Goal: Task Accomplishment & Management: Manage account settings

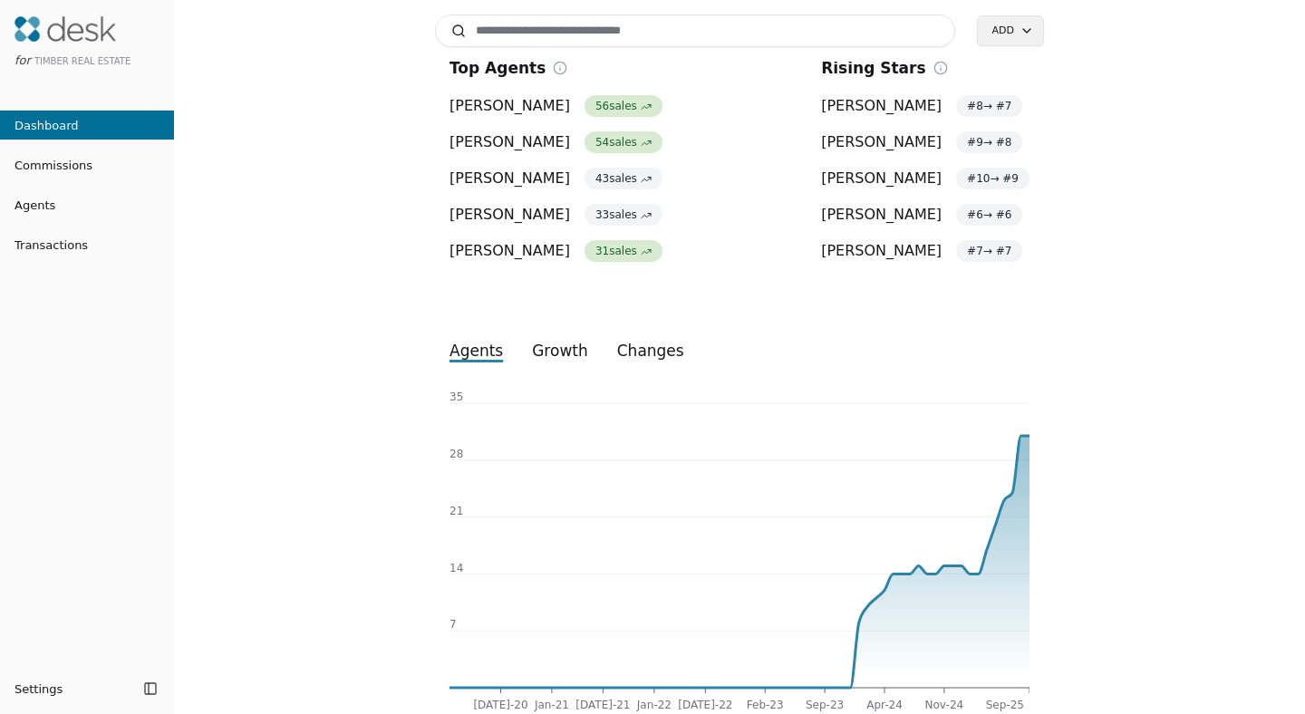
click at [71, 174] on span "Commissions" at bounding box center [46, 165] width 92 height 19
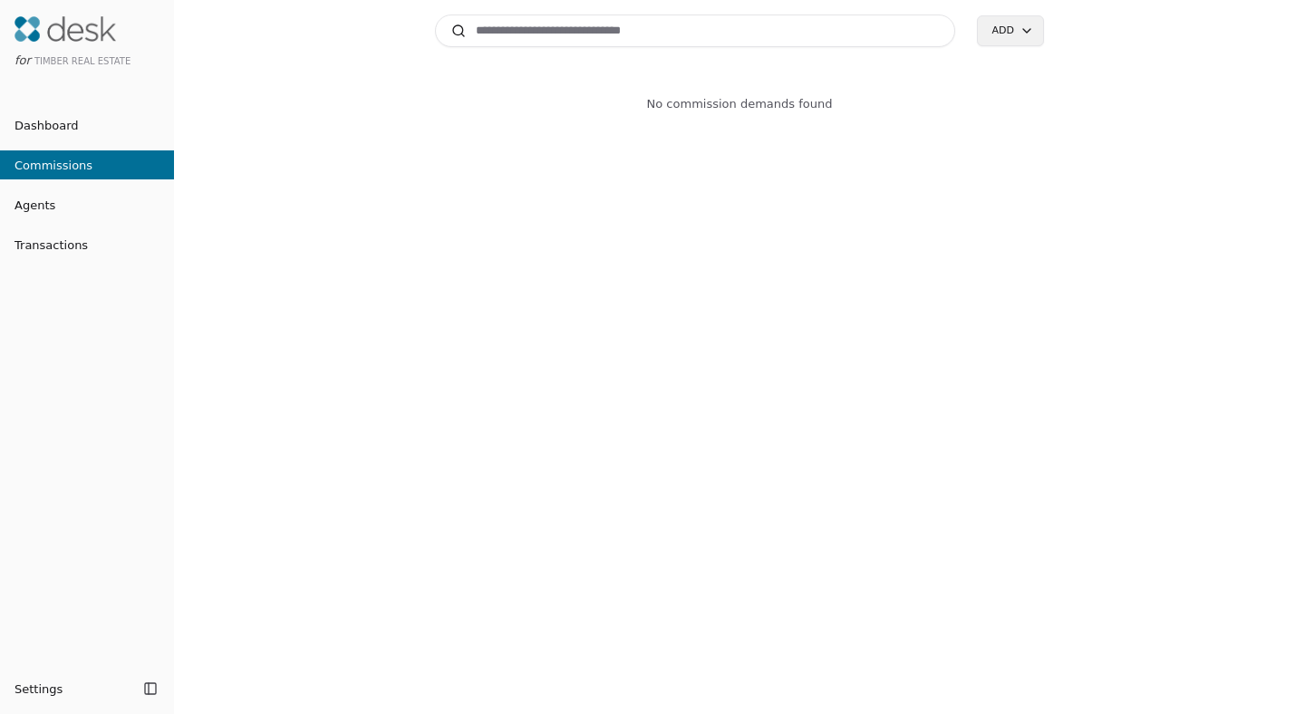
click at [32, 208] on span "Agents" at bounding box center [27, 205] width 55 height 19
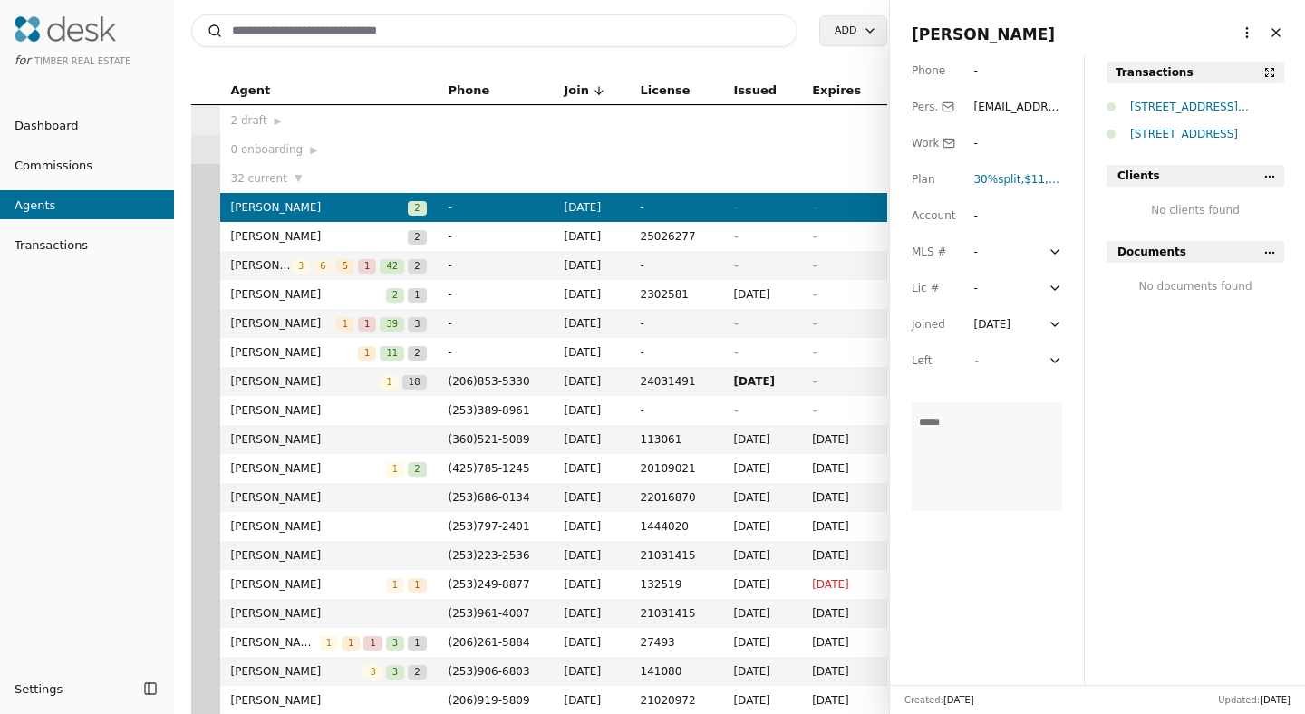
click at [39, 238] on span "Transactions" at bounding box center [44, 245] width 88 height 19
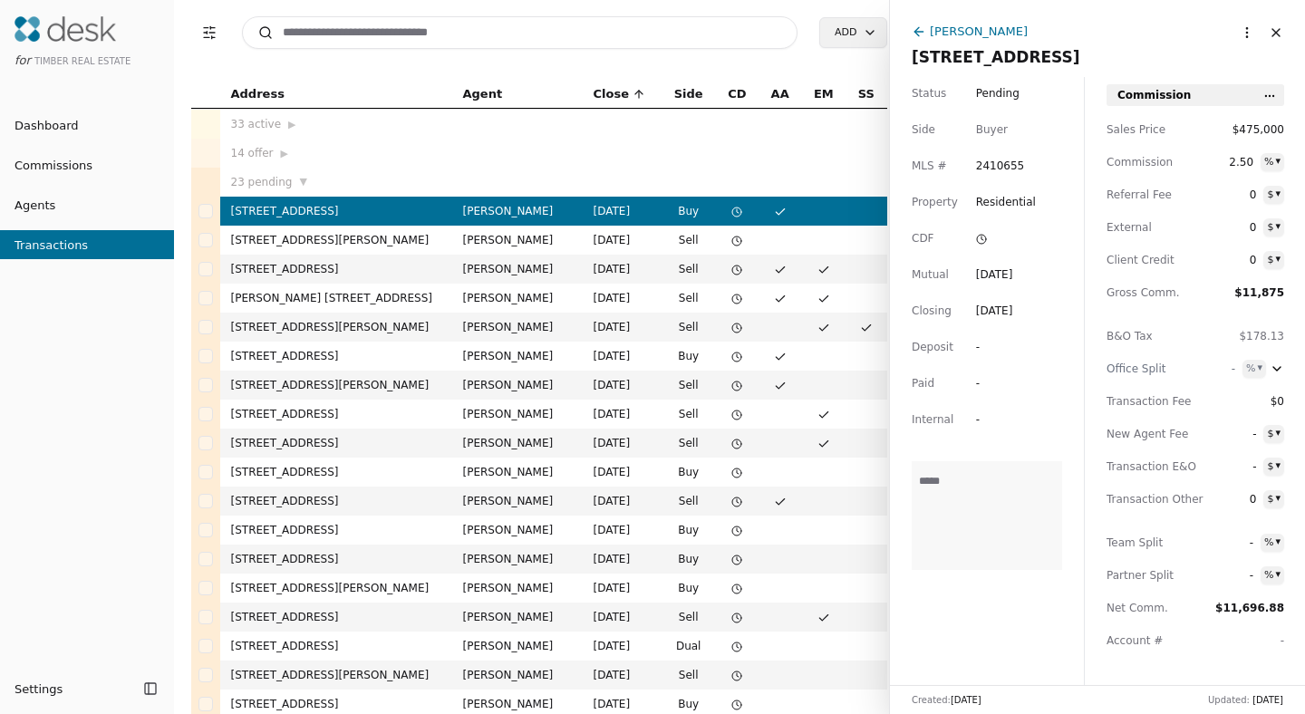
click at [1263, 34] on button "Close" at bounding box center [1275, 32] width 29 height 29
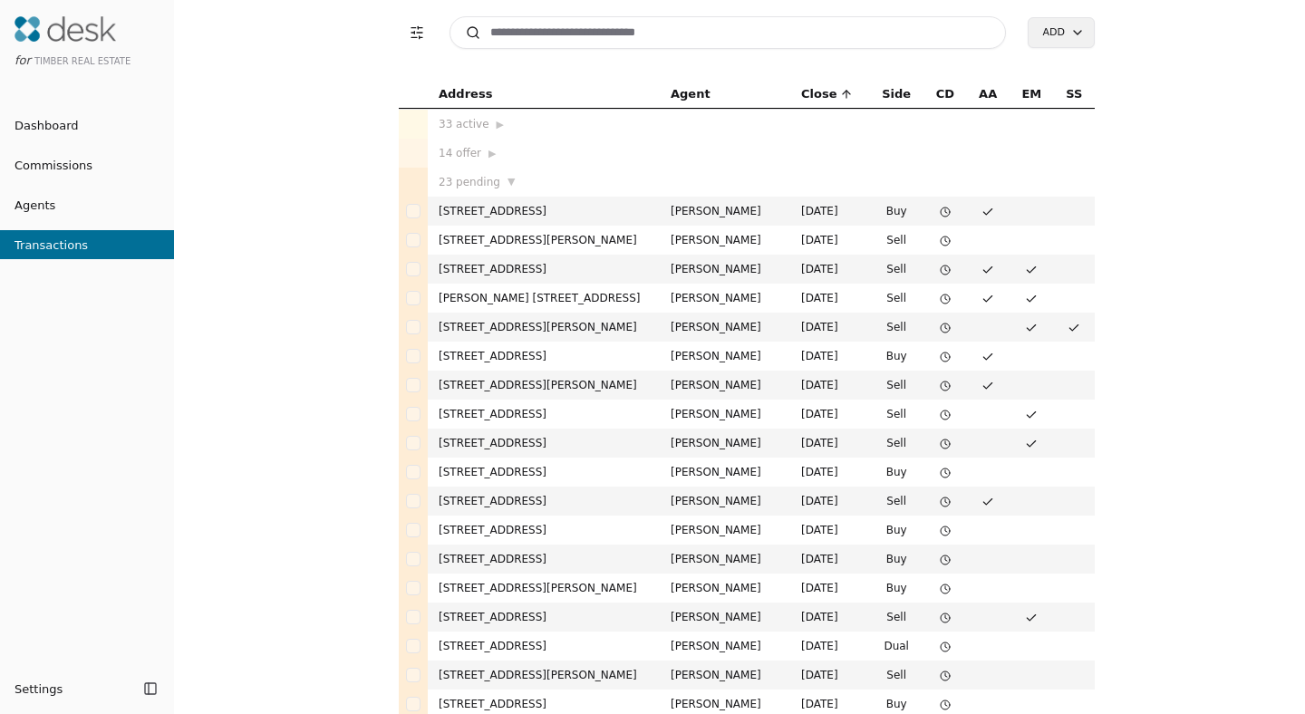
click at [603, 213] on td "[STREET_ADDRESS]" at bounding box center [544, 211] width 232 height 29
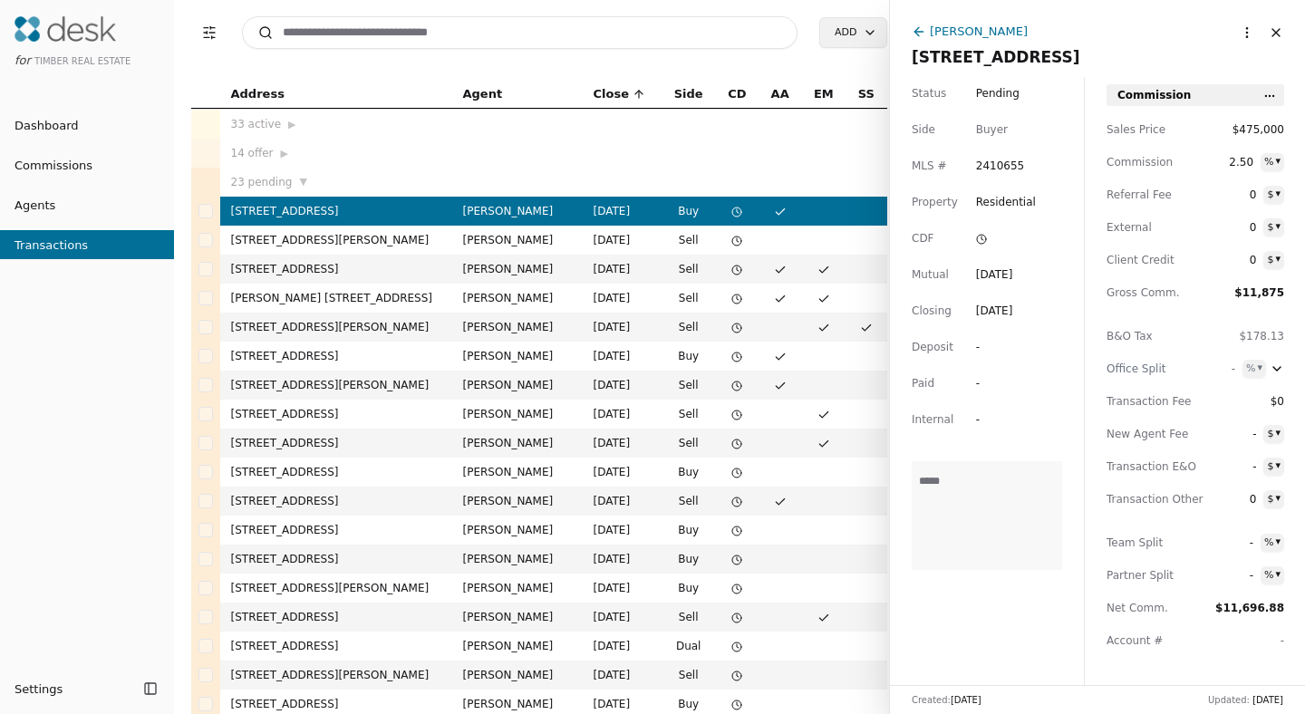
click at [316, 206] on td "[STREET_ADDRESS]" at bounding box center [336, 211] width 232 height 29
click at [279, 210] on td "[STREET_ADDRESS]" at bounding box center [336, 211] width 232 height 29
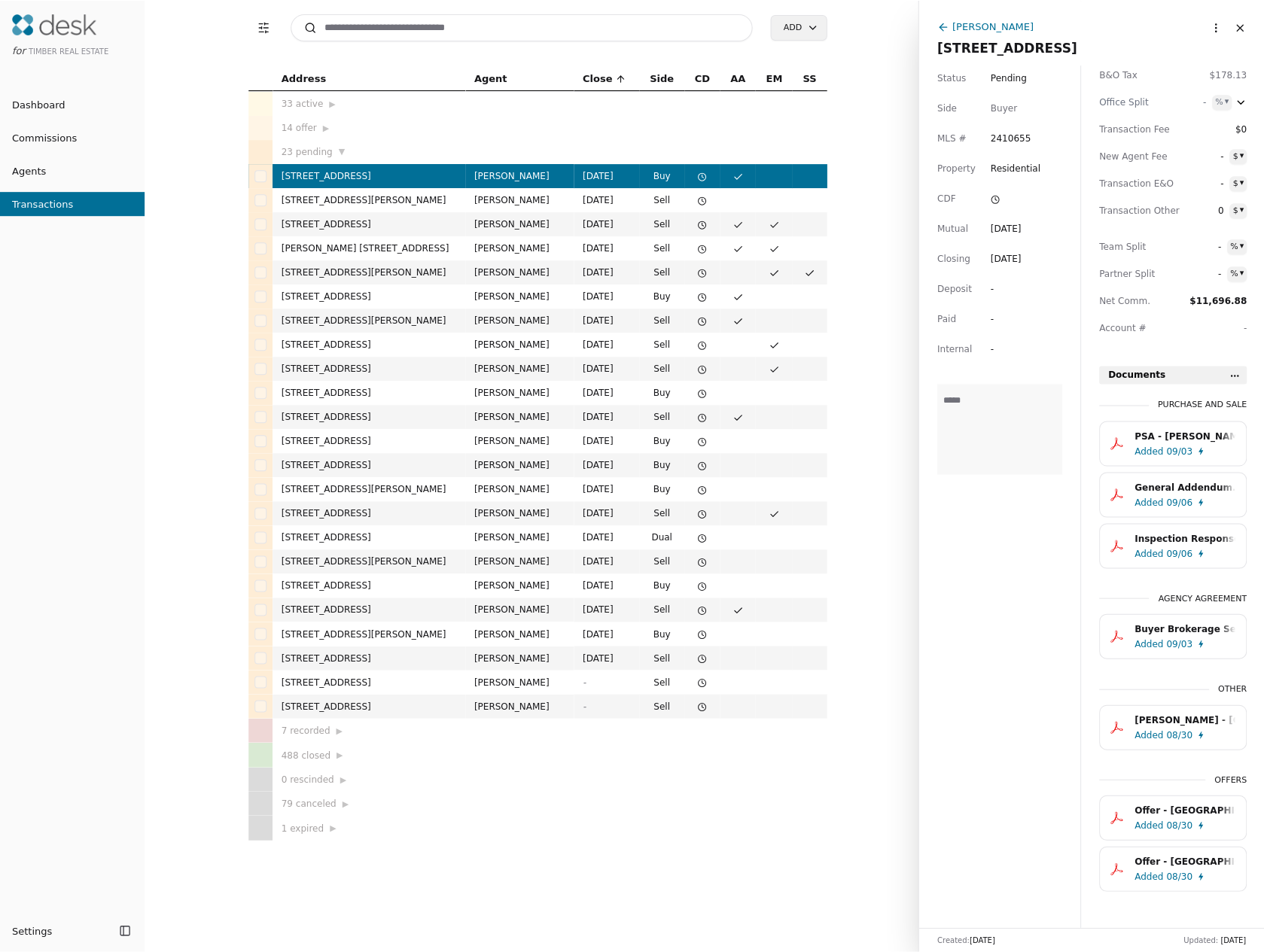
scroll to position [204, 0]
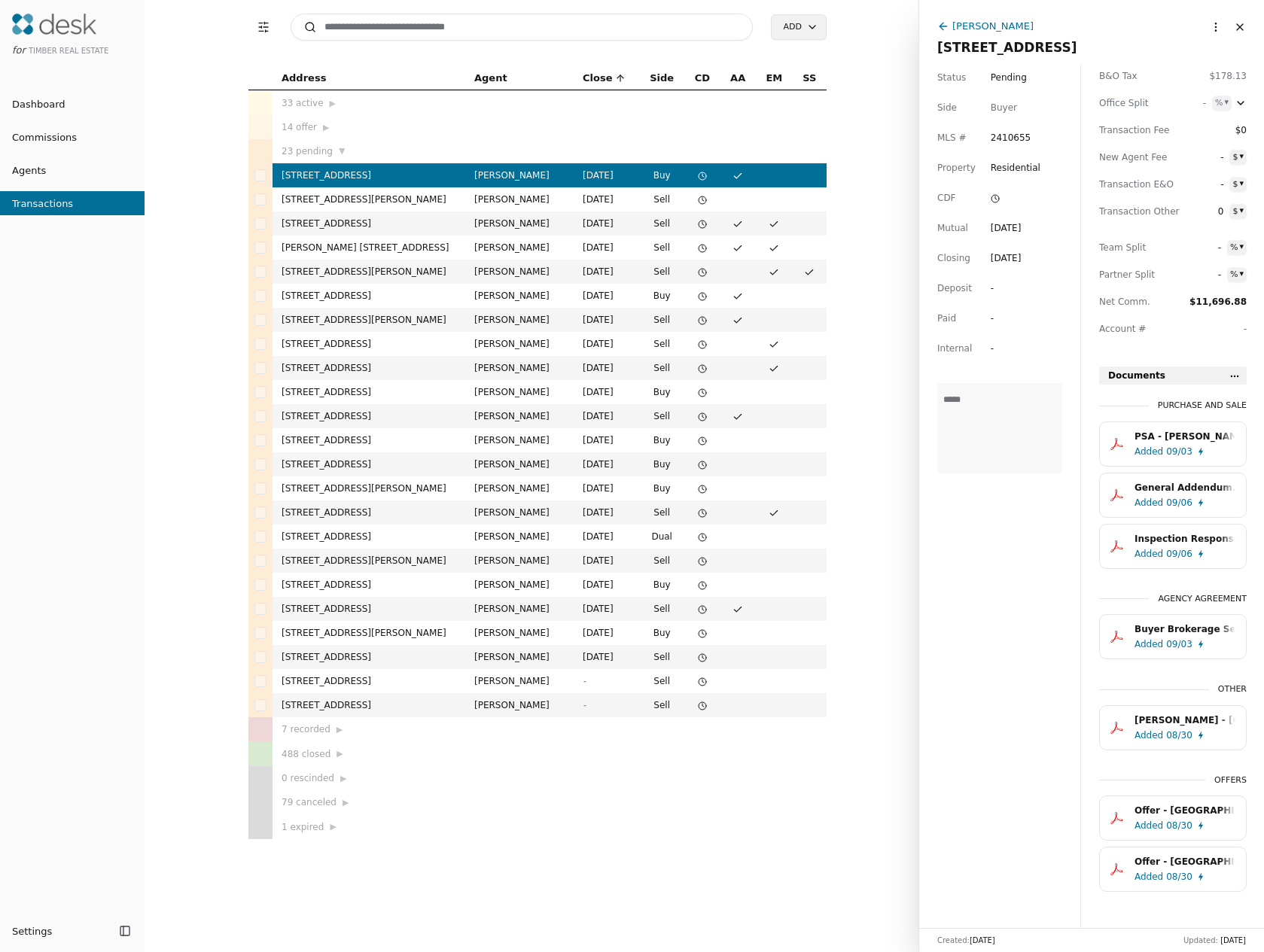
click at [1084, 435] on div "PSA - [PERSON_NAME] - [DATE].pdf" at bounding box center [1185, 437] width 101 height 15
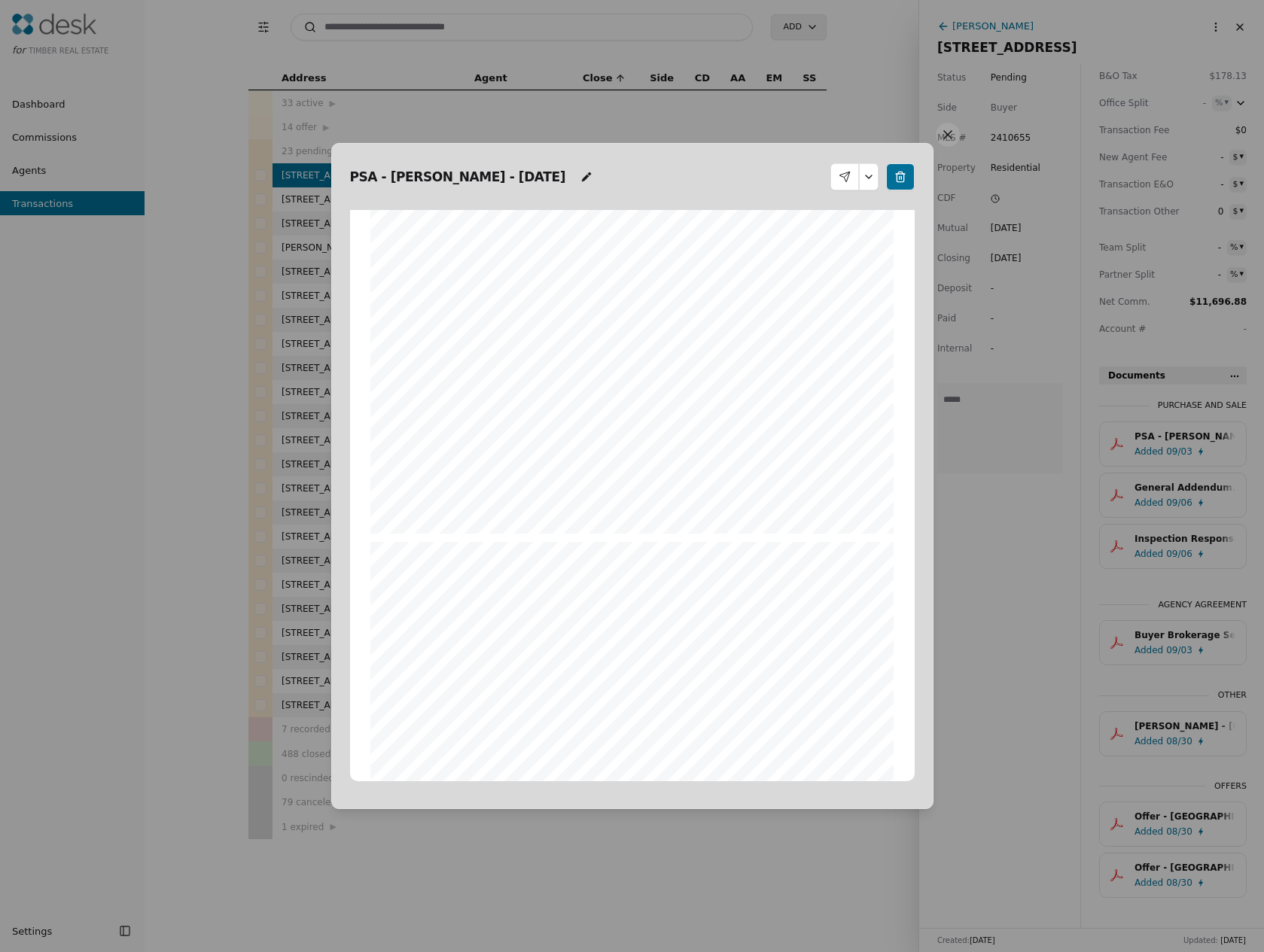
scroll to position [1047, 0]
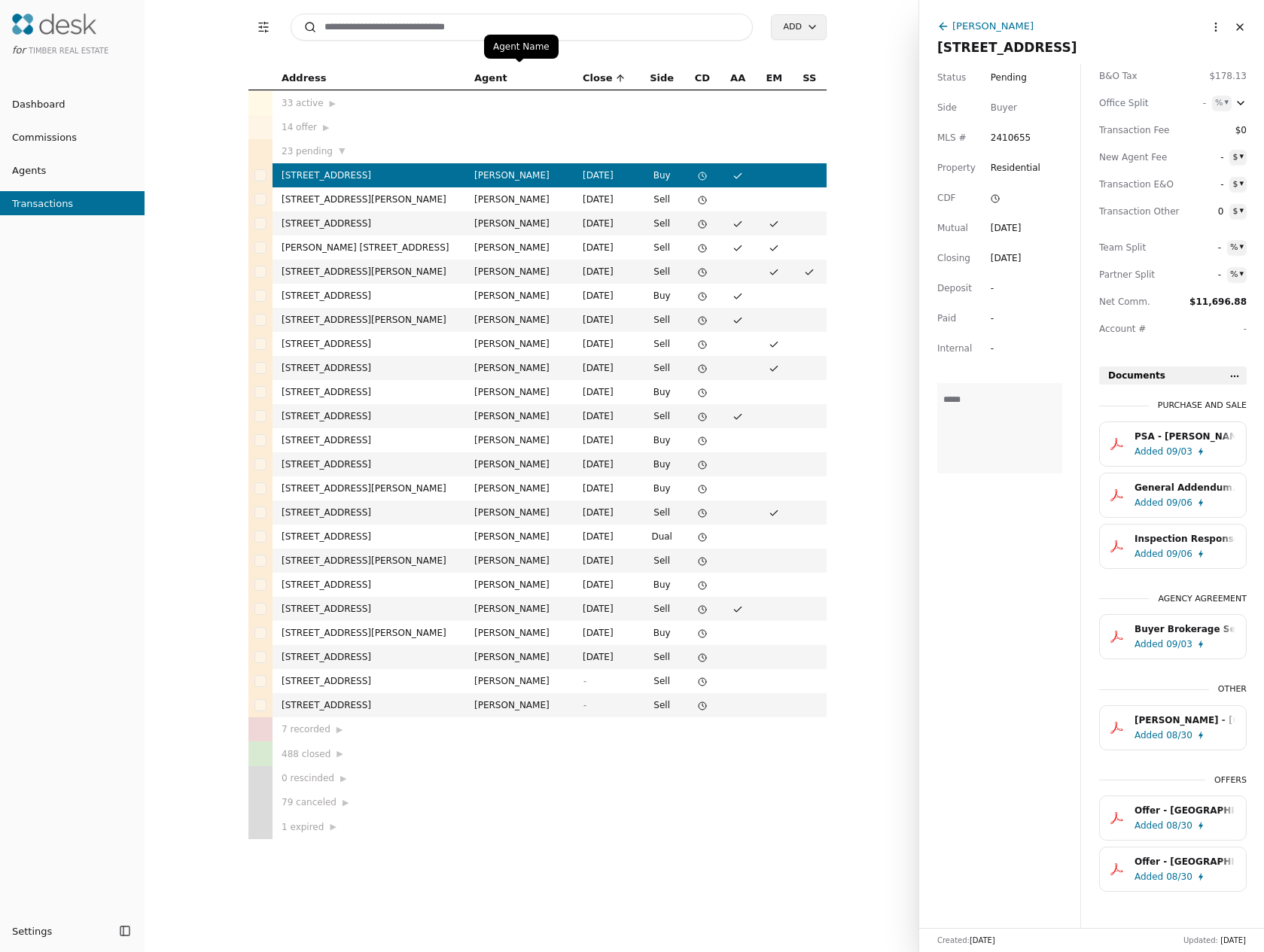
click at [495, 78] on span "Agent" at bounding box center [491, 78] width 33 height 17
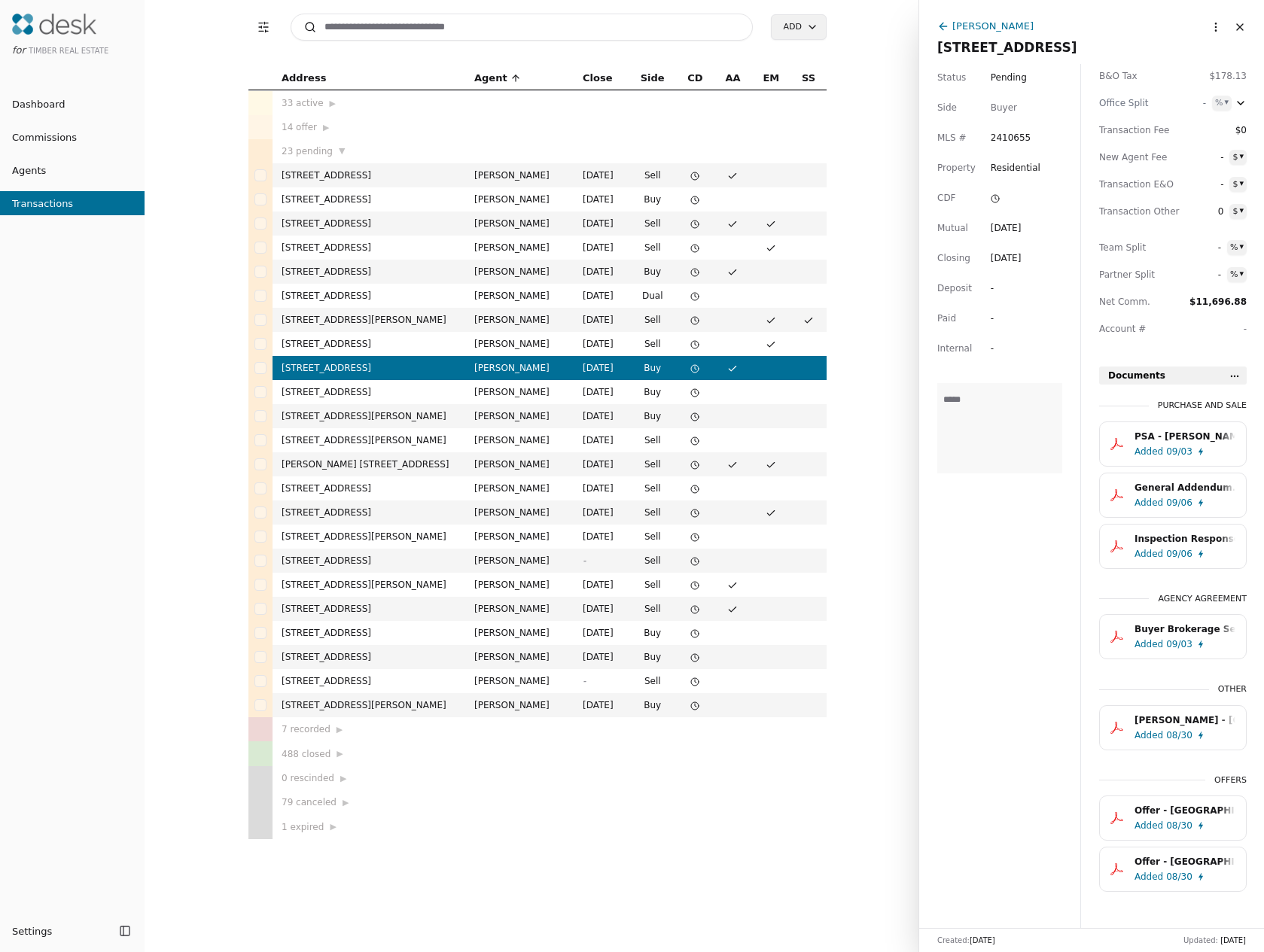
click at [401, 293] on td "[STREET_ADDRESS]" at bounding box center [369, 296] width 193 height 24
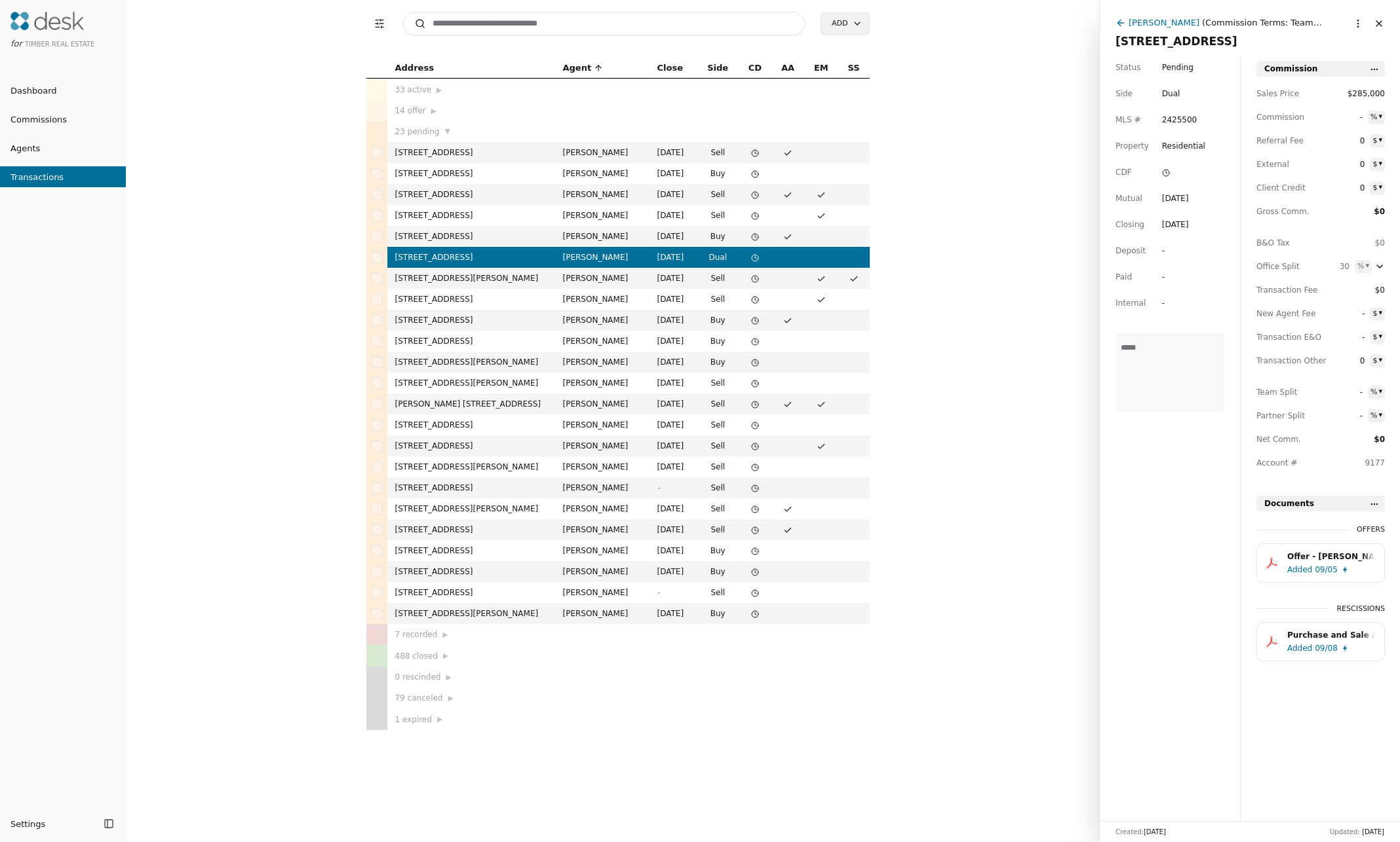
click at [412, 515] on div "7 recorded ▶" at bounding box center [471, 635] width 152 height 13
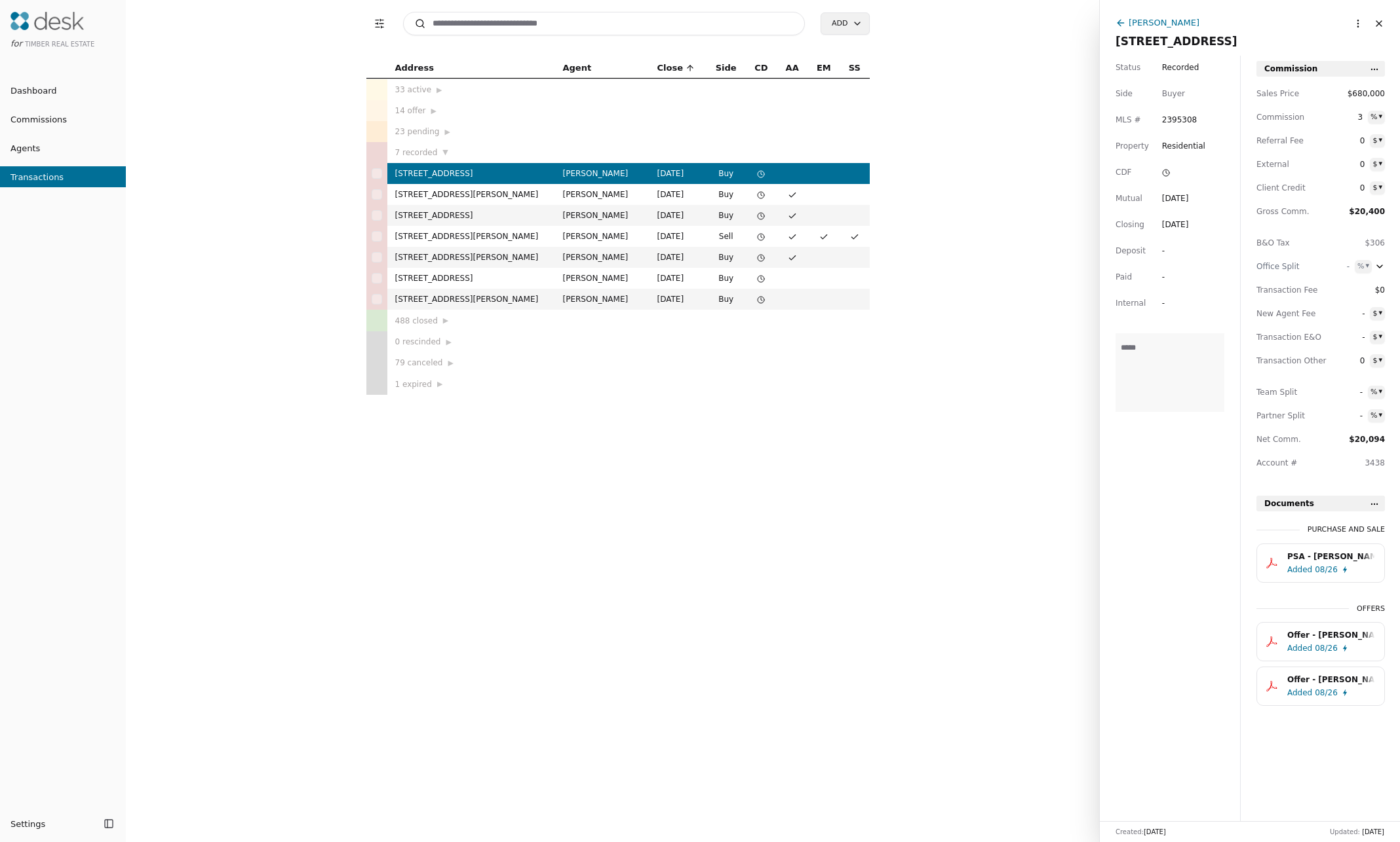
click at [411, 87] on div "33 active ▶" at bounding box center [471, 90] width 152 height 13
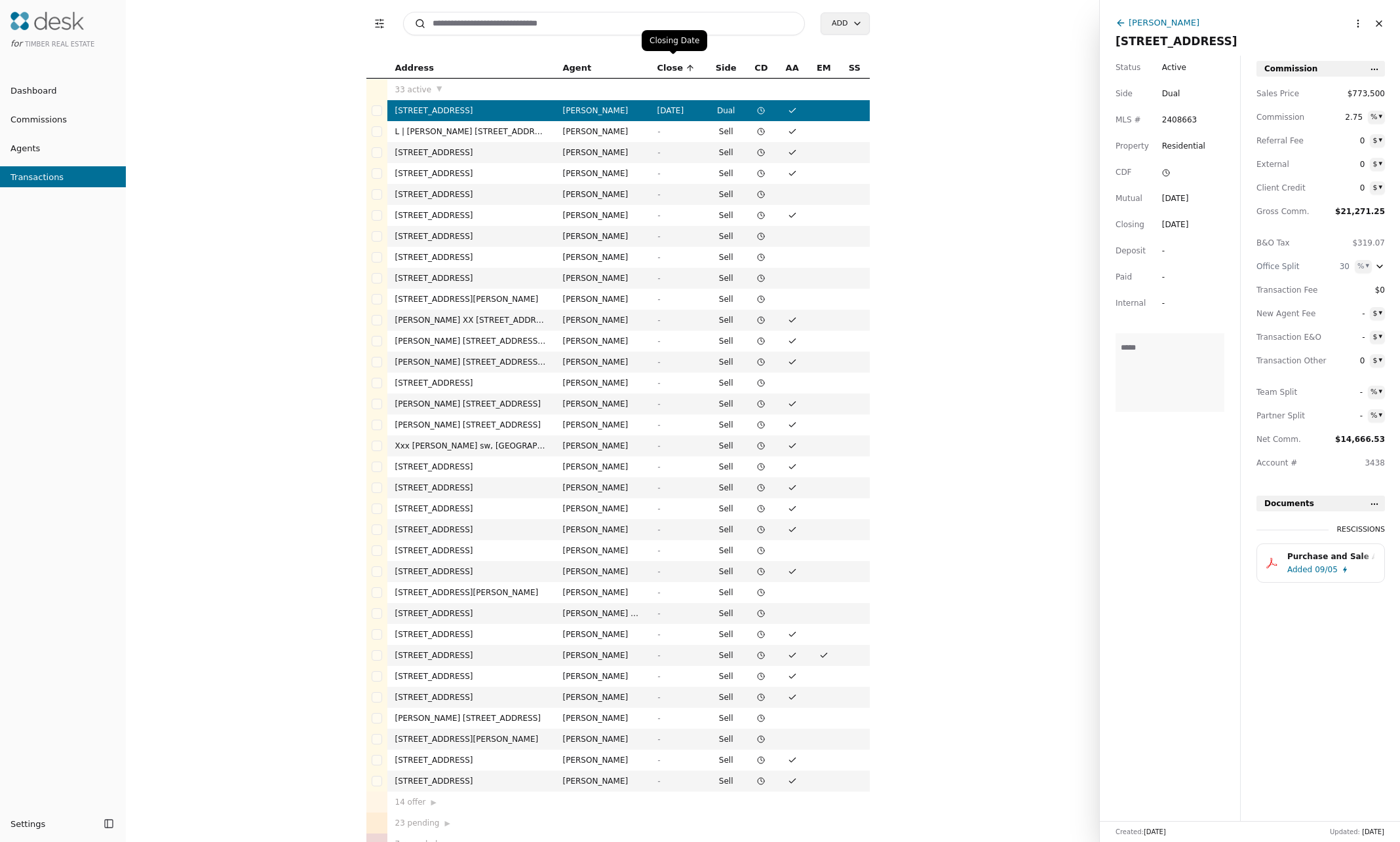
click at [667, 67] on span "Close" at bounding box center [670, 68] width 25 height 14
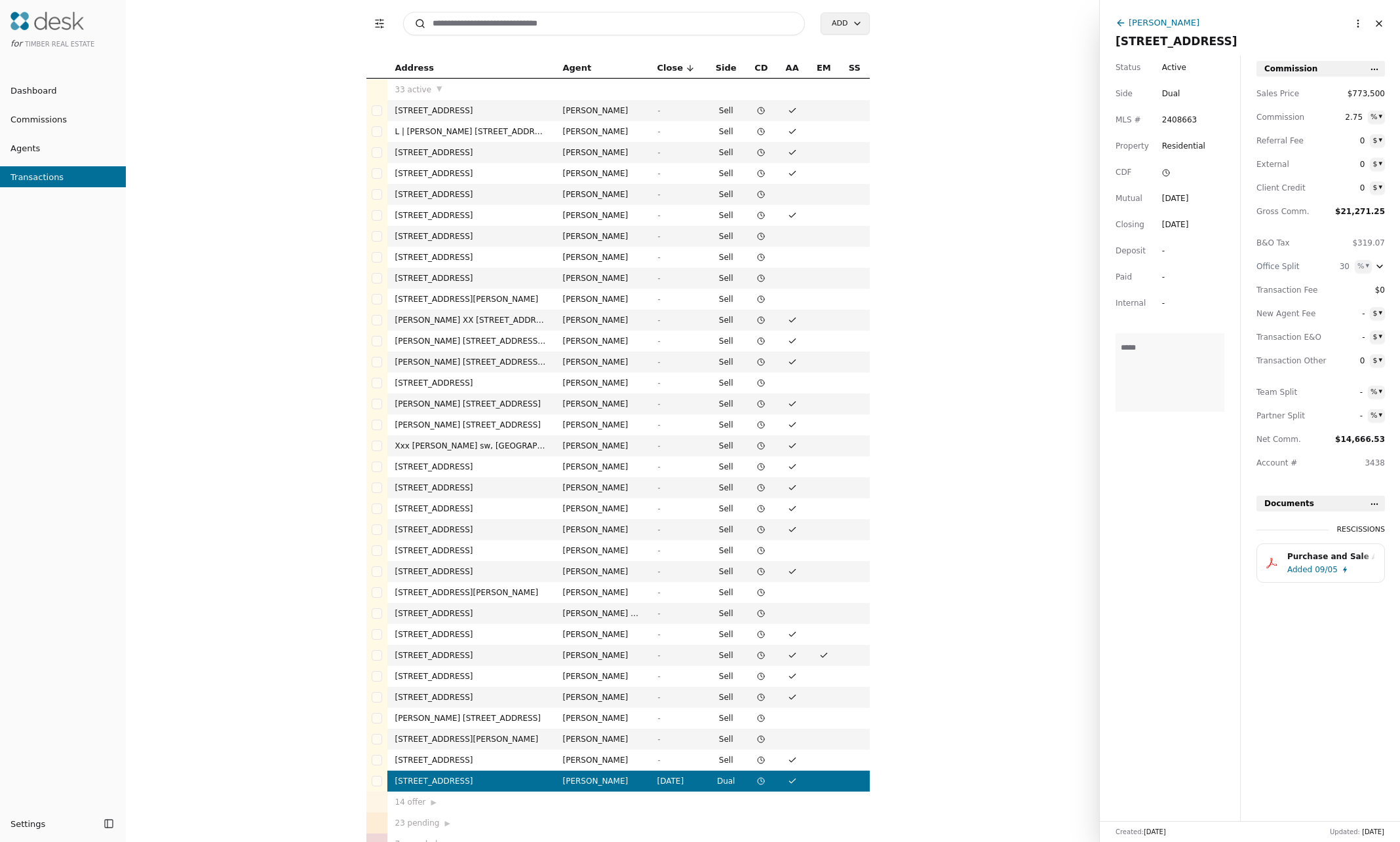
click at [667, 68] on span "Close" at bounding box center [670, 68] width 25 height 14
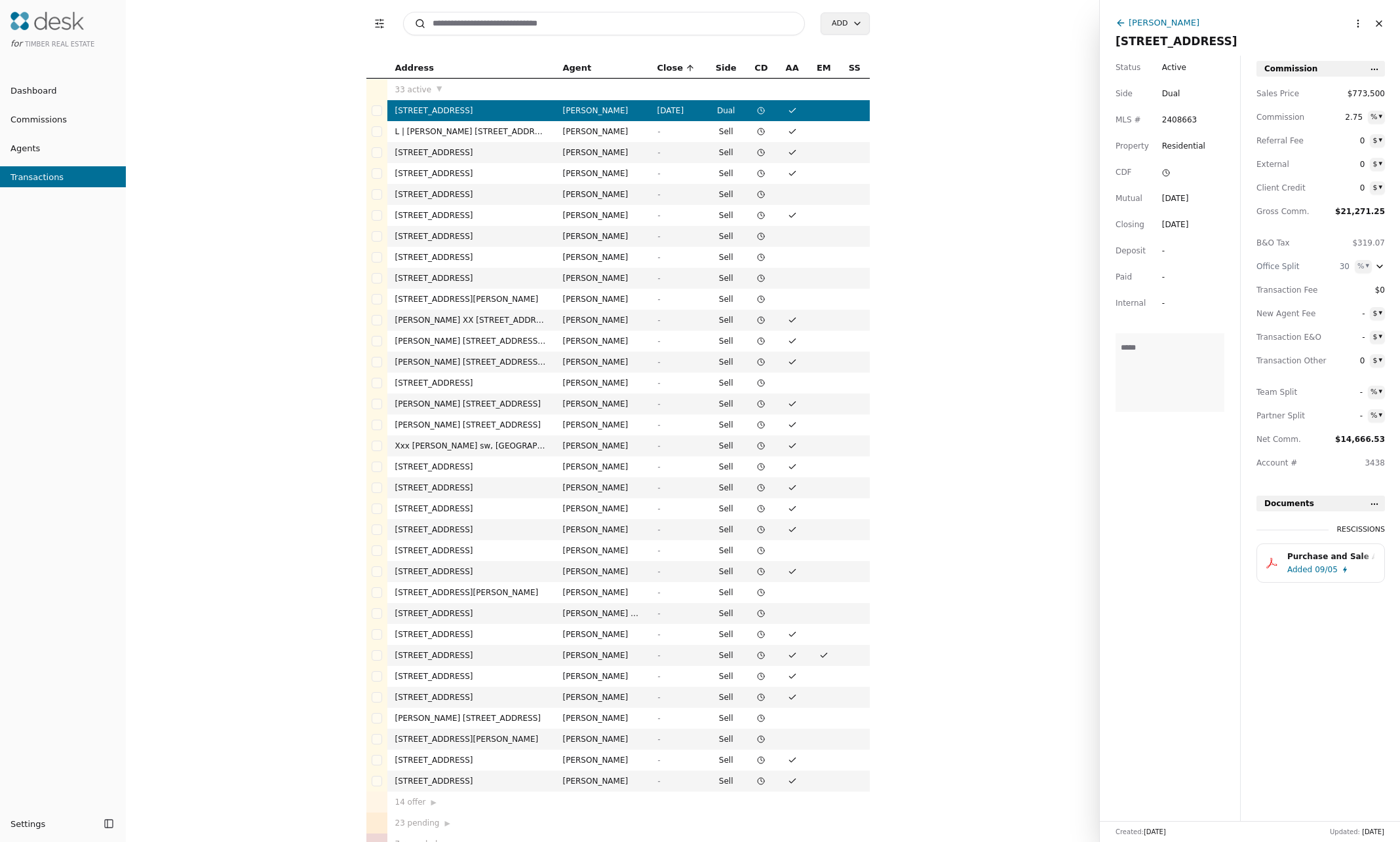
click at [380, 24] on button "Transaction Filters" at bounding box center [380, 23] width 26 height 26
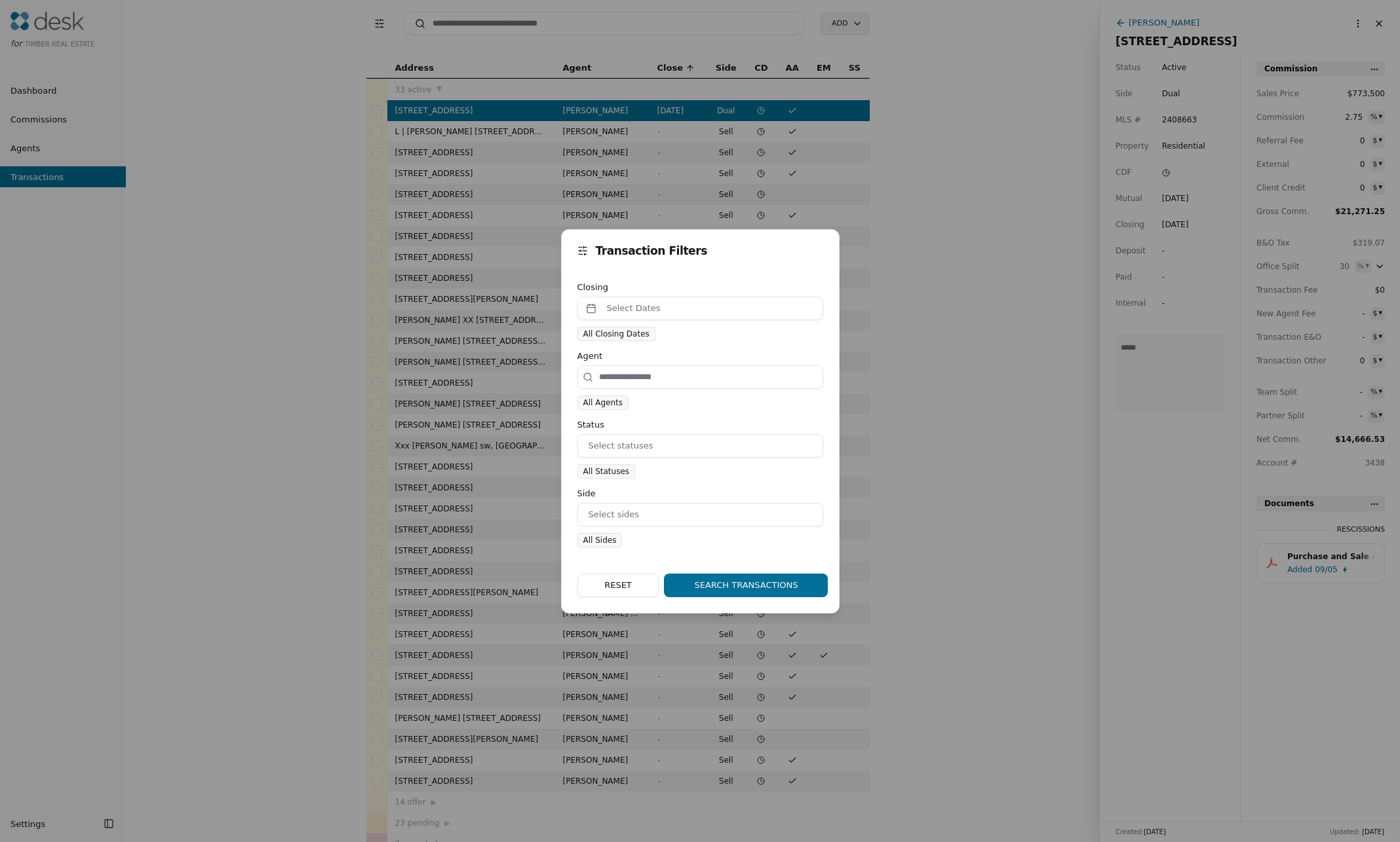
click at [380, 24] on div "Transaction Filters Closing Select Dates All Closing Dates Agent All Agents Sta…" at bounding box center [700, 421] width 1400 height 842
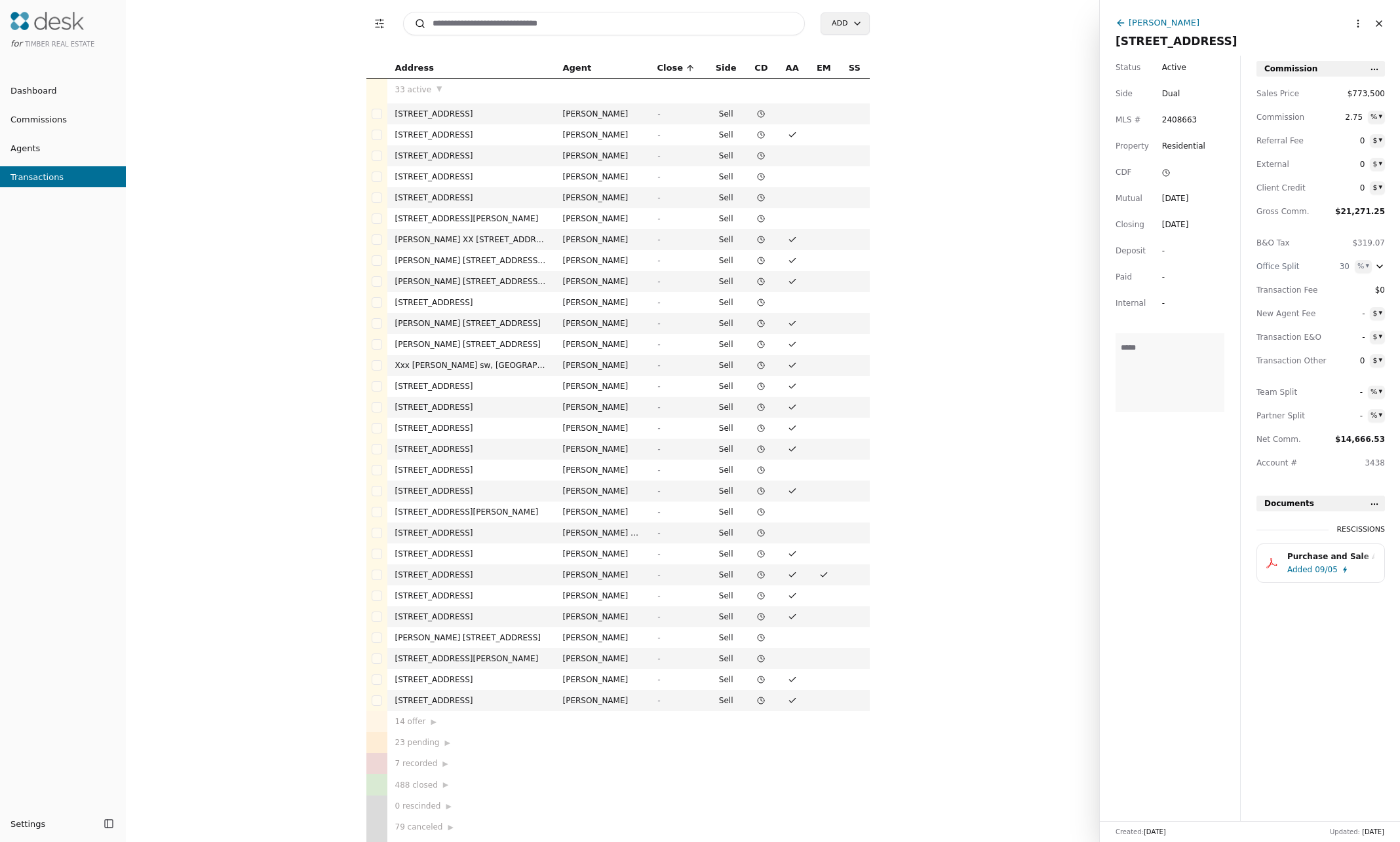
scroll to position [98, 0]
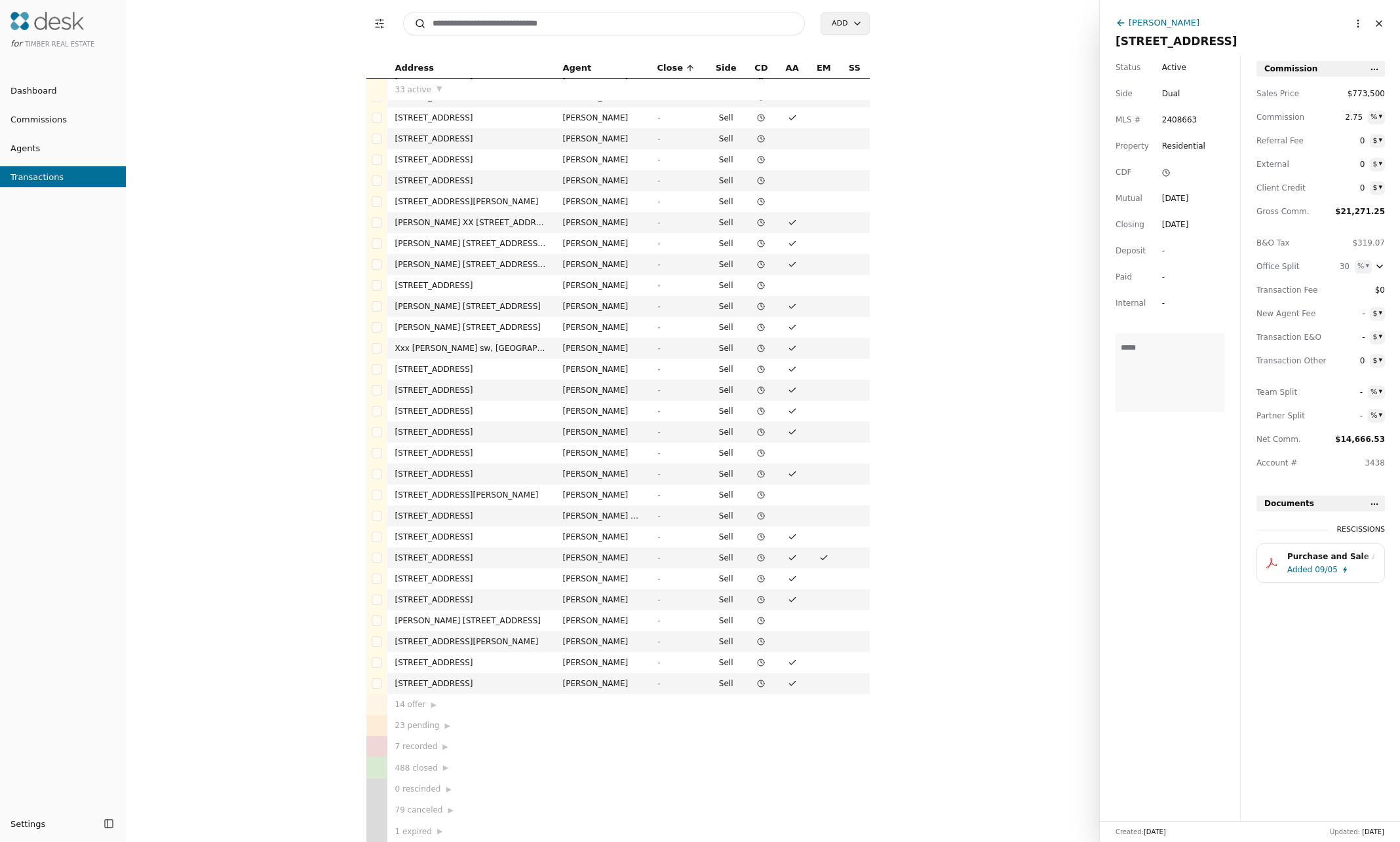
click at [432, 515] on div "14 offer ▶" at bounding box center [471, 705] width 152 height 13
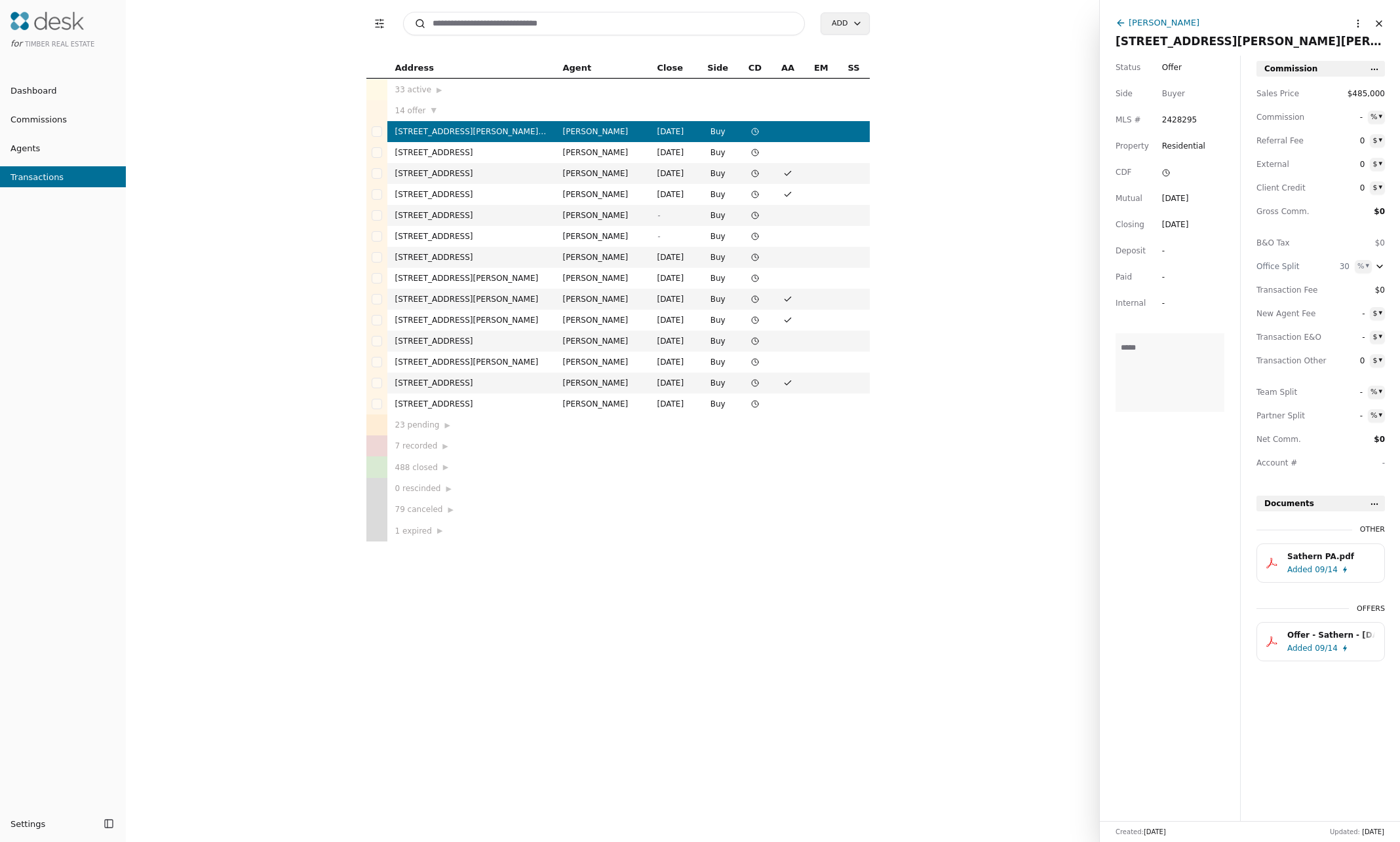
click at [425, 433] on td "23 pending ▶" at bounding box center [471, 425] width 168 height 21
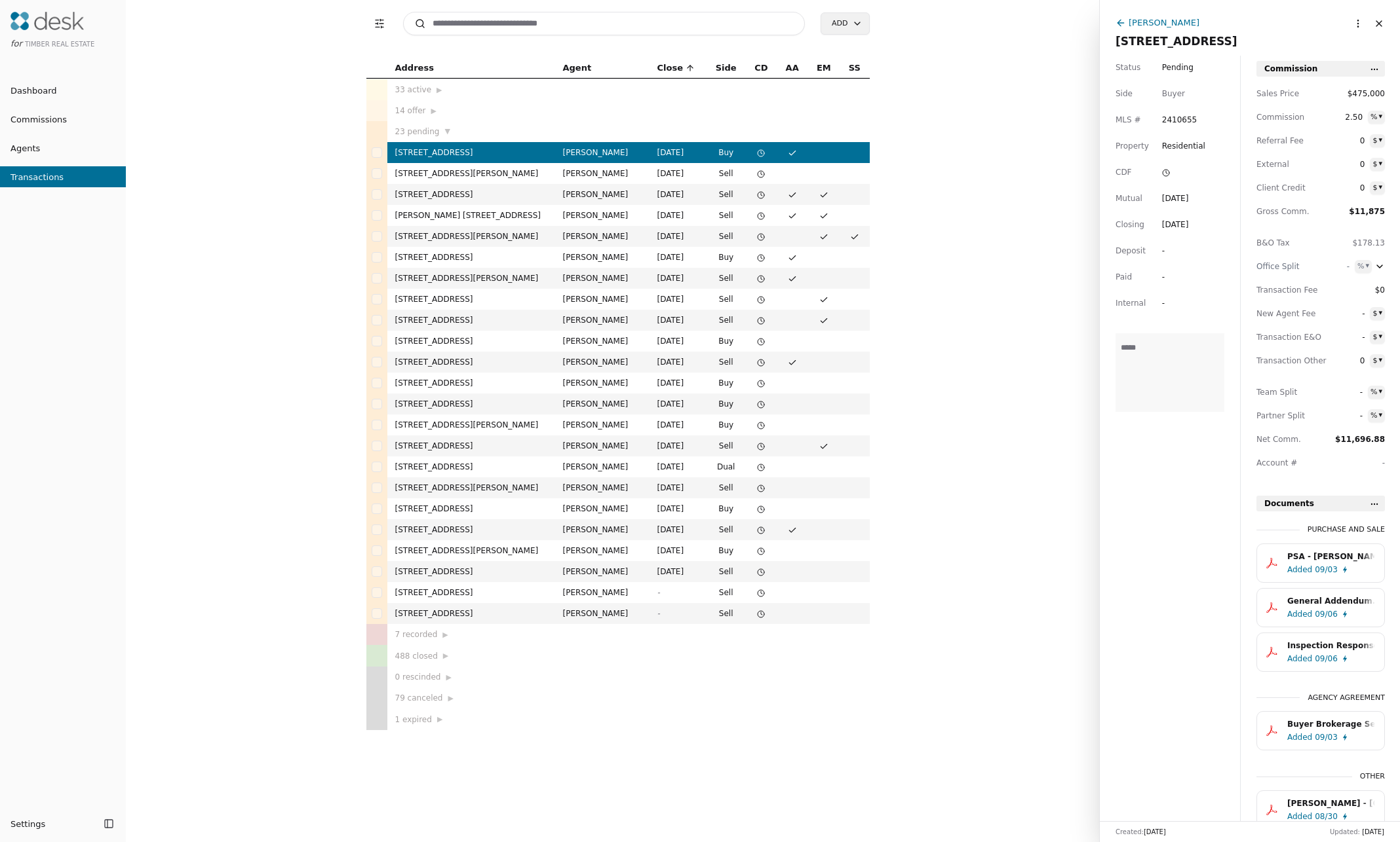
click at [416, 515] on div "7 recorded ▶" at bounding box center [471, 635] width 152 height 13
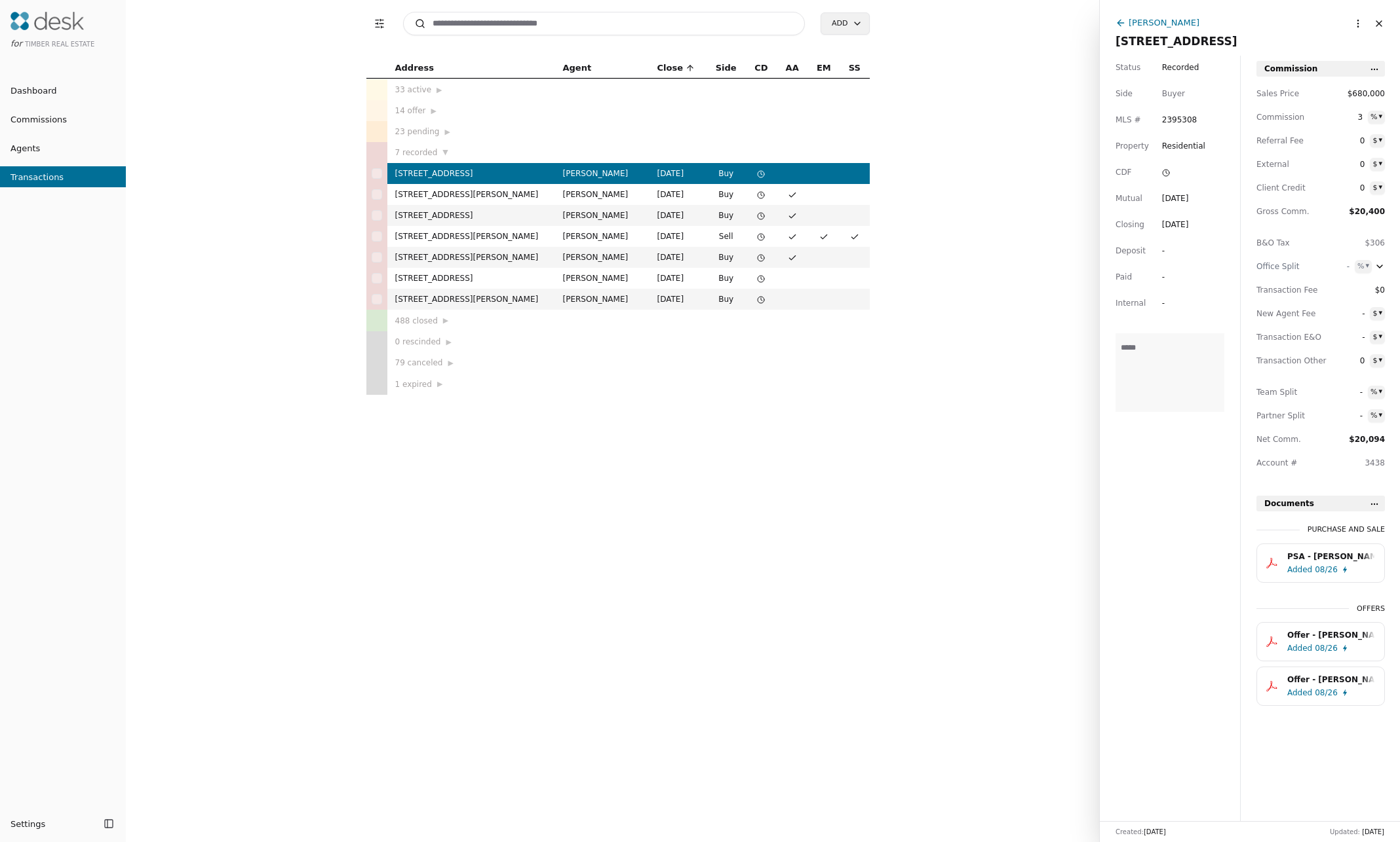
click at [414, 319] on div "488 closed ▶" at bounding box center [471, 320] width 152 height 13
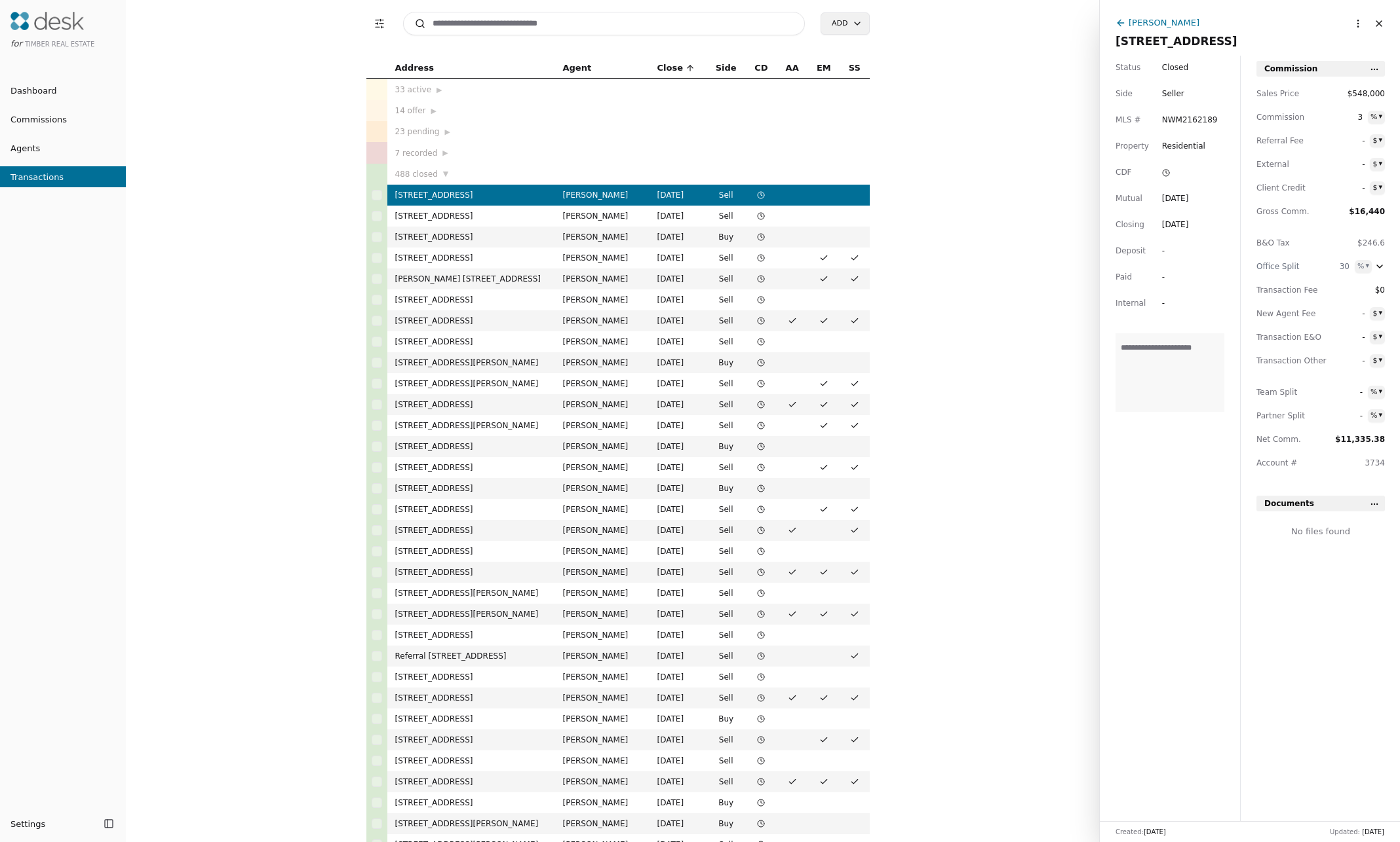
click at [443, 174] on span "▼" at bounding box center [445, 174] width 5 height 12
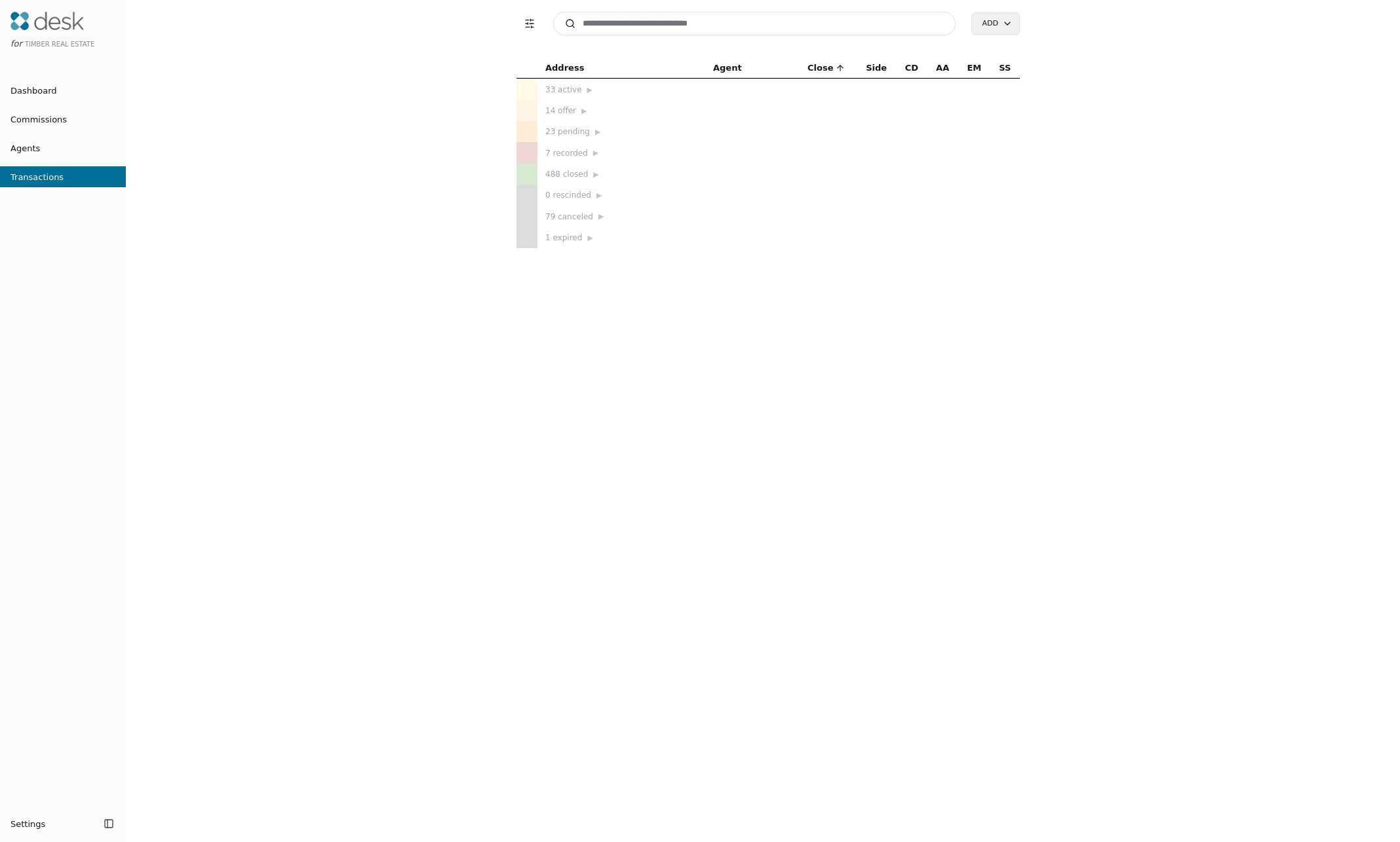
click at [573, 220] on div "79 canceled ▶" at bounding box center [621, 216] width 152 height 13
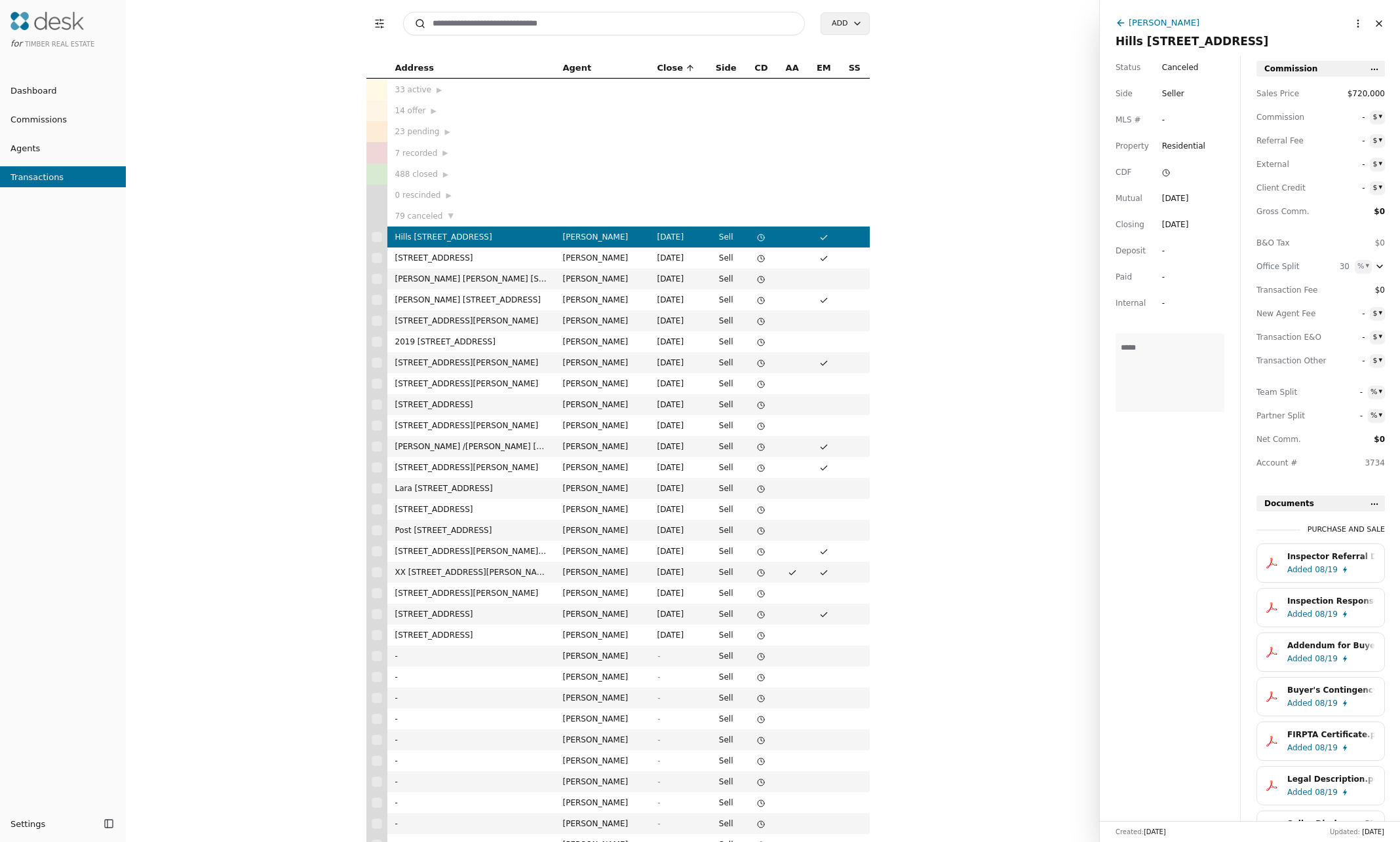
click at [465, 515] on td "-" at bounding box center [471, 656] width 168 height 21
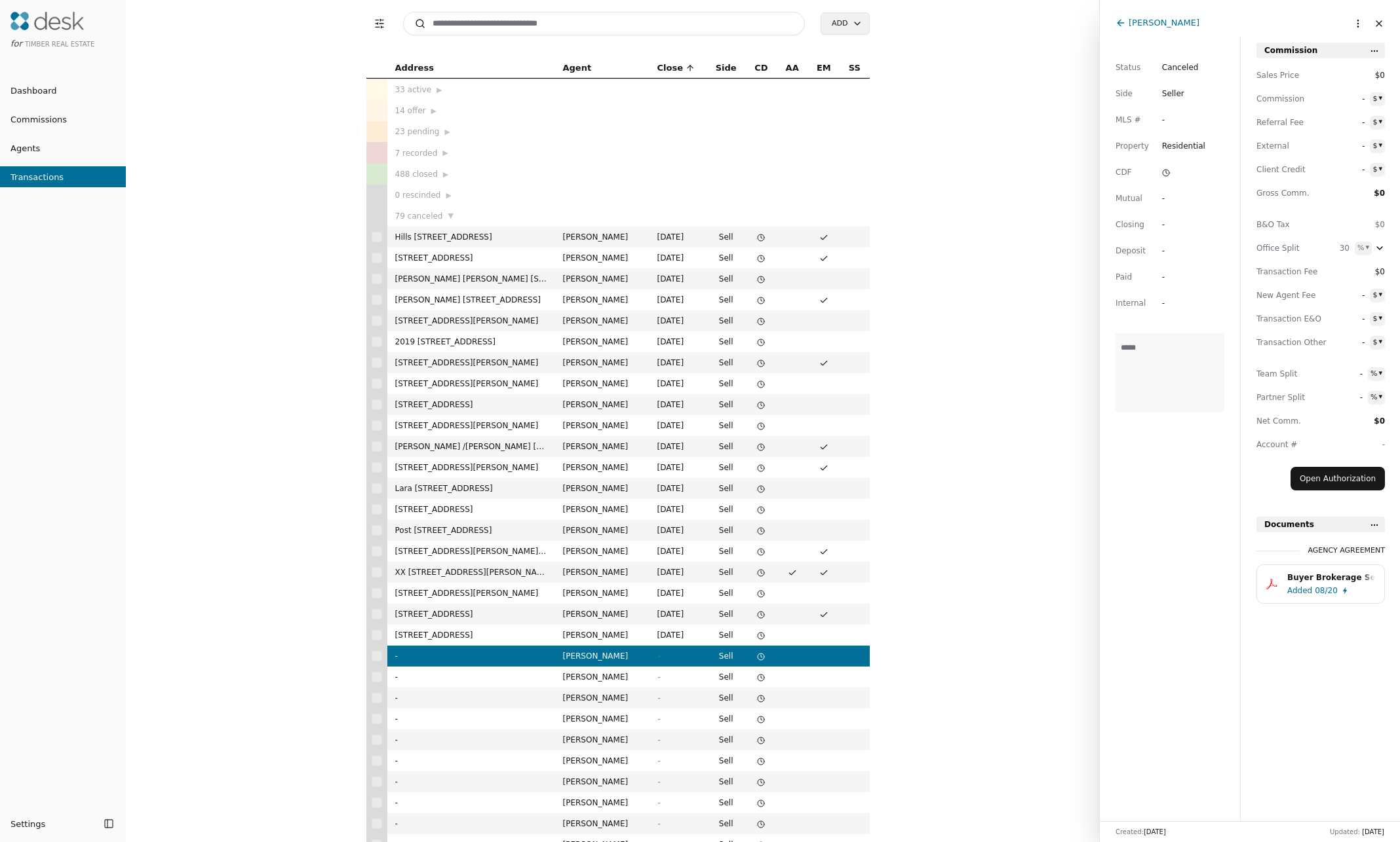
click at [943, 515] on div "Buyer Brokerage Services Agreement (BBSA).pdf" at bounding box center [1331, 577] width 88 height 13
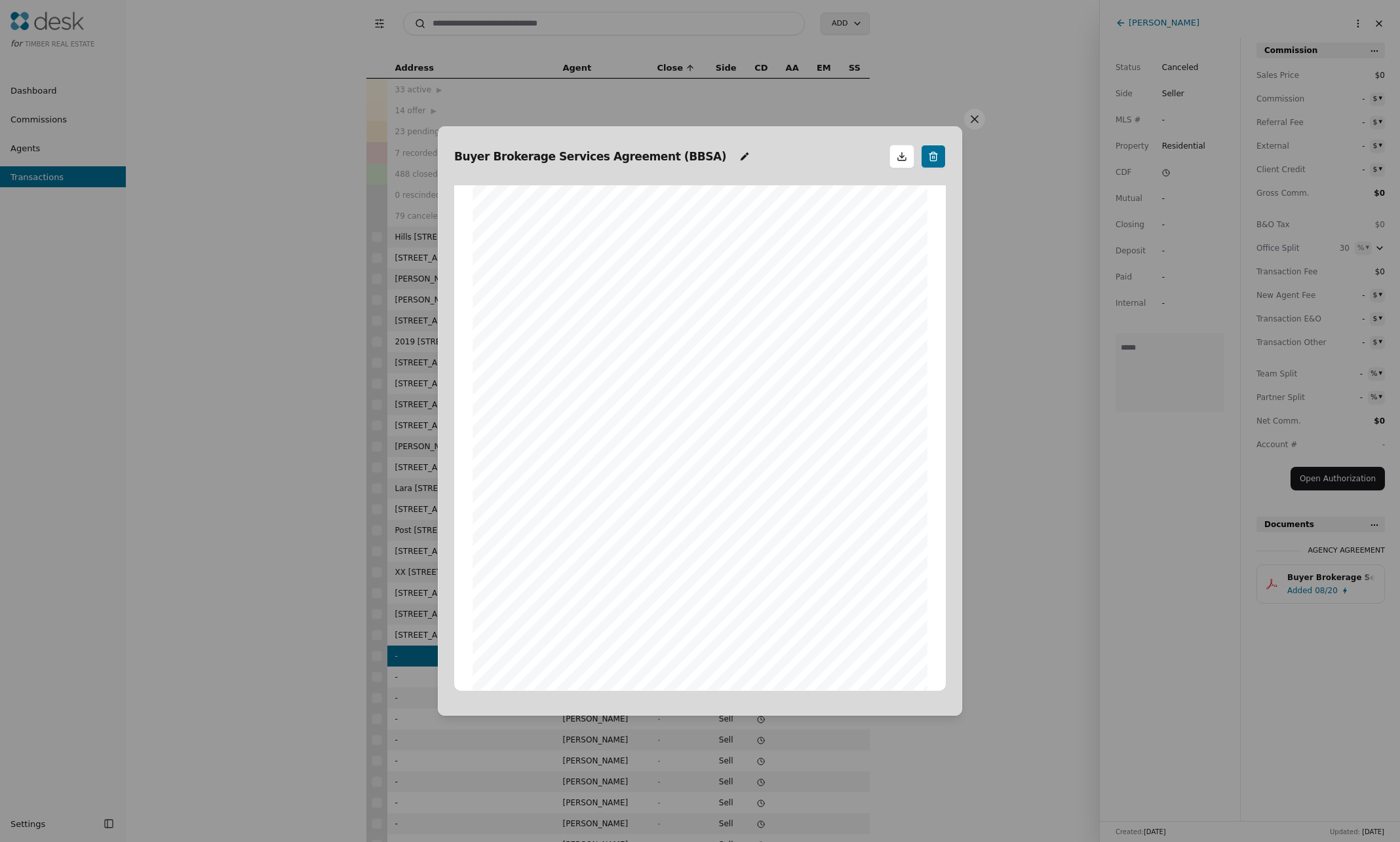
scroll to position [690, 0]
click at [943, 124] on button at bounding box center [974, 119] width 21 height 21
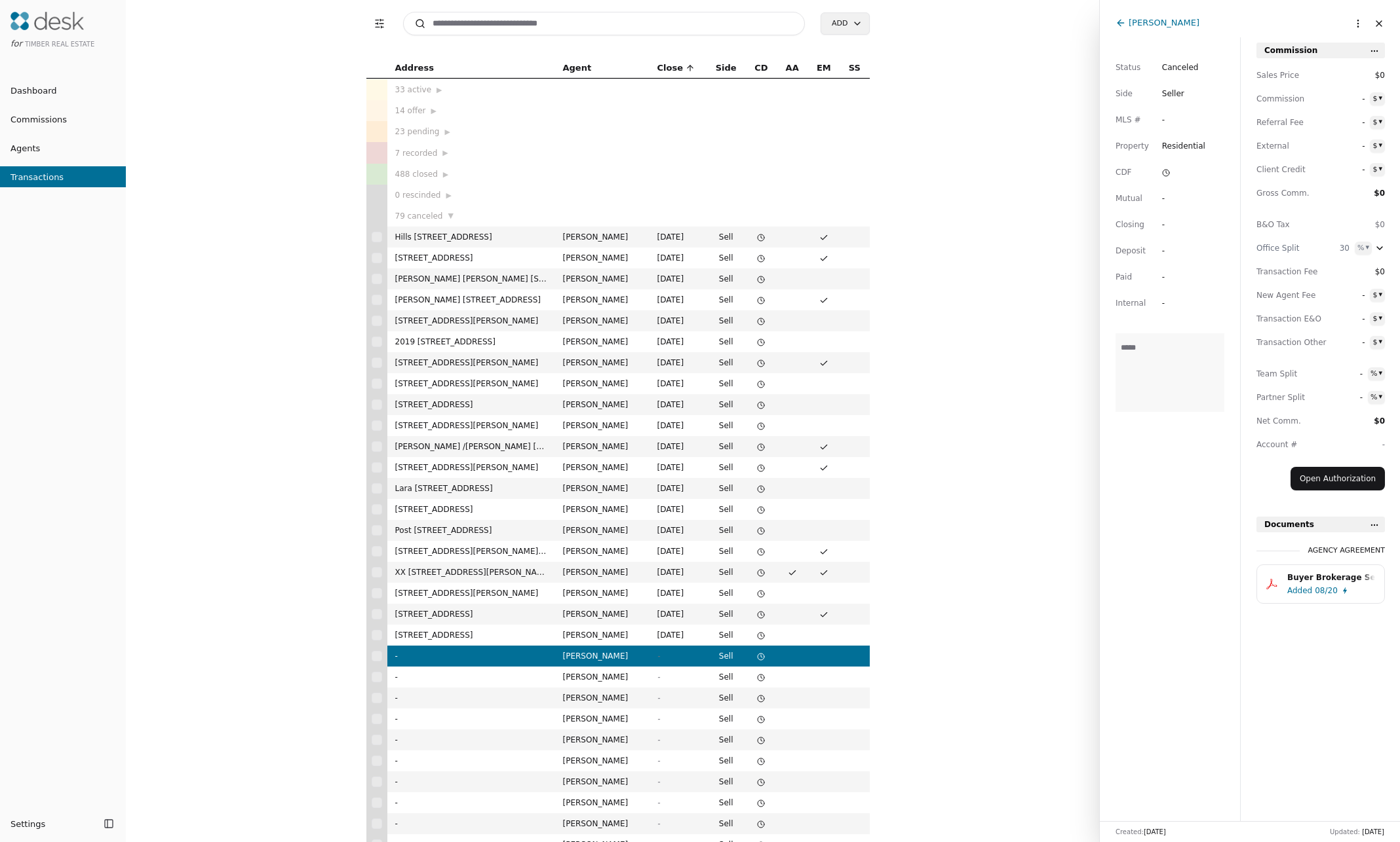
click at [448, 215] on span "▼" at bounding box center [450, 216] width 5 height 12
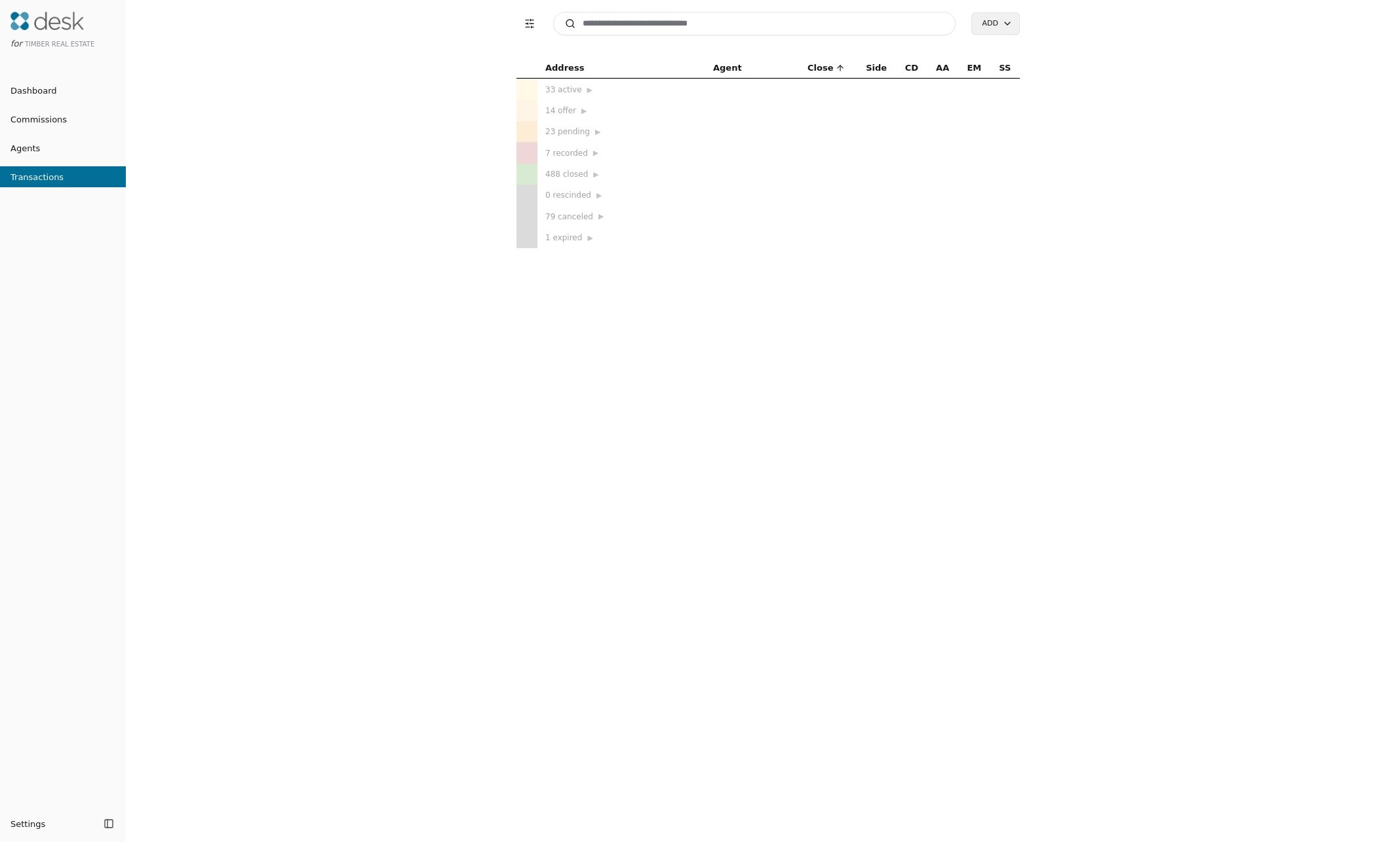
click at [561, 238] on div "1 expired ▶" at bounding box center [621, 238] width 152 height 13
